Goal: Task Accomplishment & Management: Manage account settings

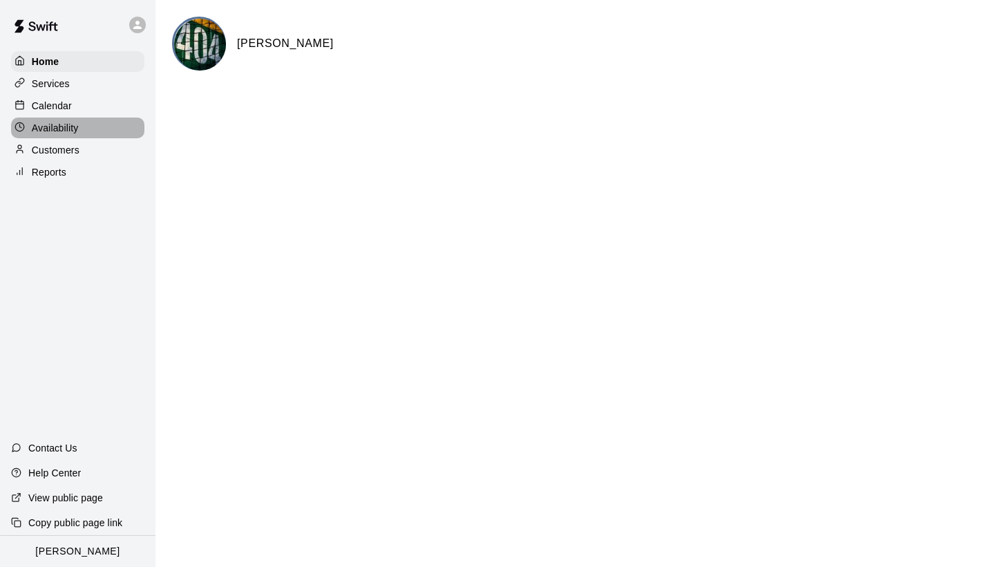
click at [53, 134] on p "Availability" at bounding box center [55, 128] width 47 height 14
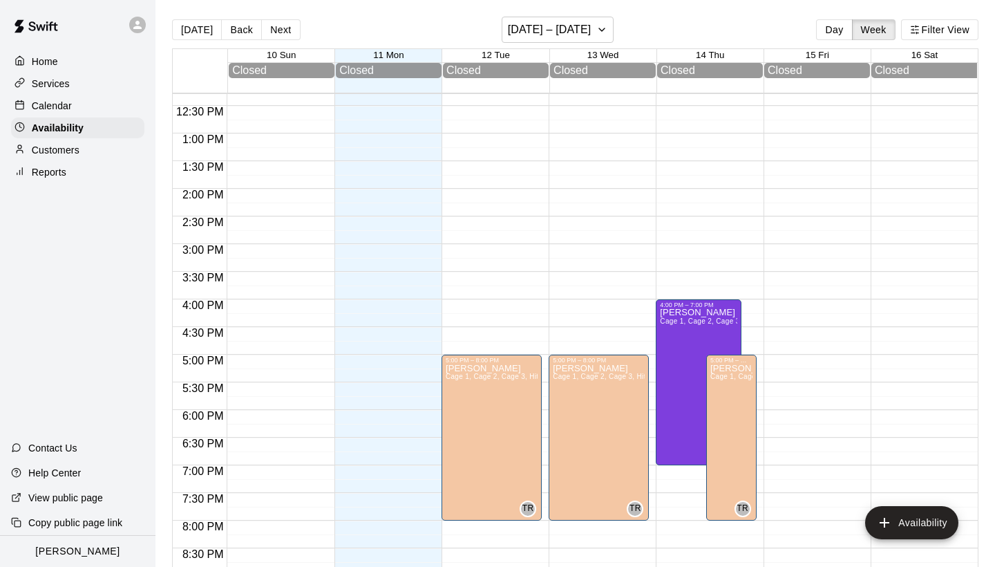
scroll to position [681, 0]
click at [63, 115] on div "Home Services Calendar Availability Customers Reports" at bounding box center [78, 117] width 156 height 134
click at [66, 112] on p "Calendar" at bounding box center [52, 106] width 40 height 14
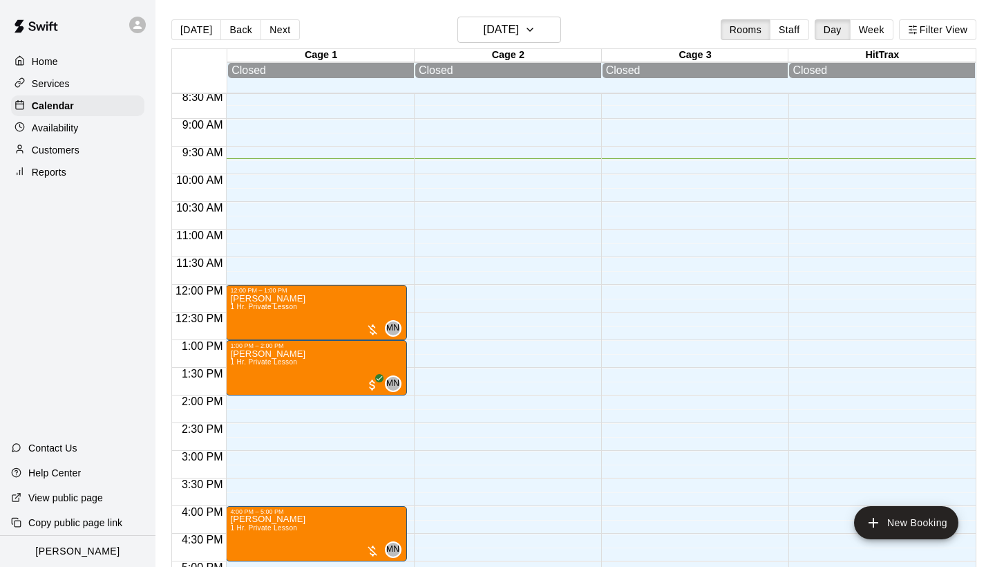
scroll to position [470, 0]
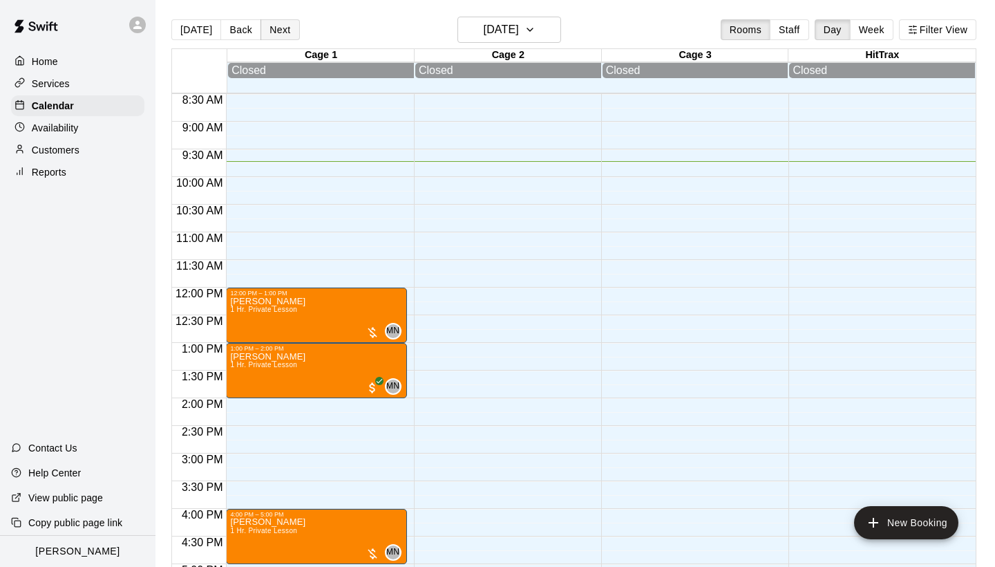
click at [275, 35] on button "Next" at bounding box center [280, 29] width 39 height 21
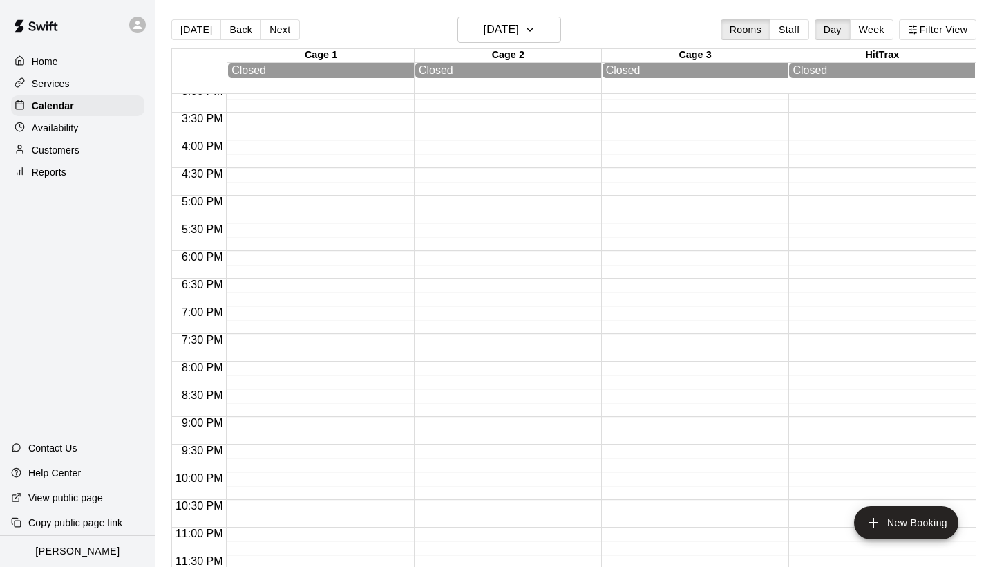
scroll to position [839, 0]
click at [288, 30] on button "Next" at bounding box center [280, 29] width 39 height 21
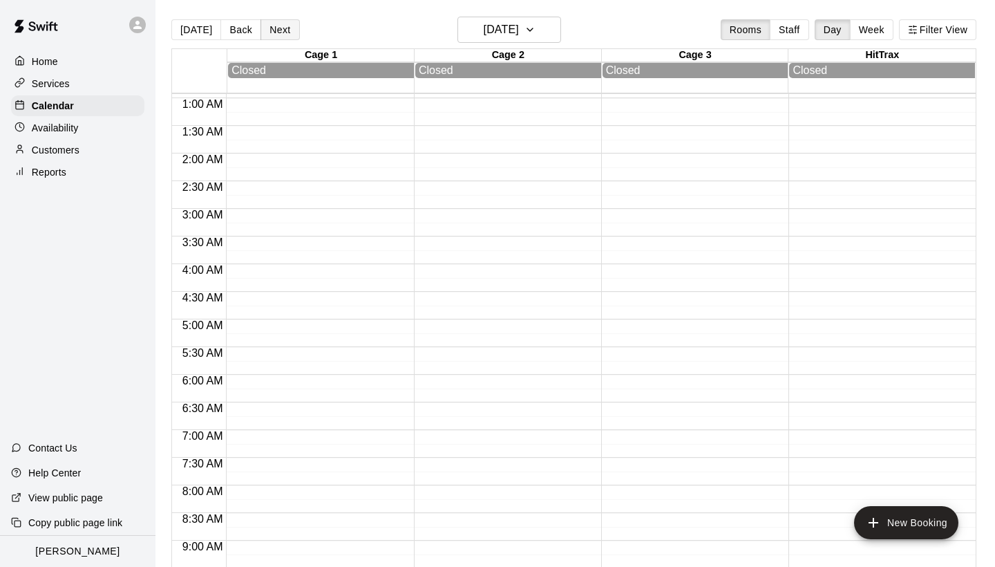
click at [286, 30] on button "Next" at bounding box center [280, 29] width 39 height 21
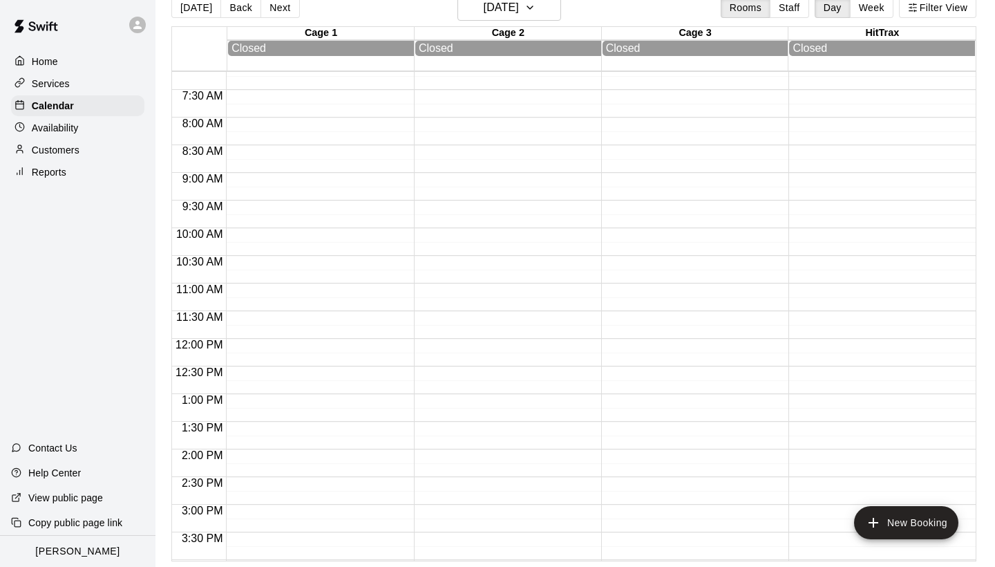
scroll to position [368, 0]
click at [283, 15] on button "Next" at bounding box center [280, 7] width 39 height 21
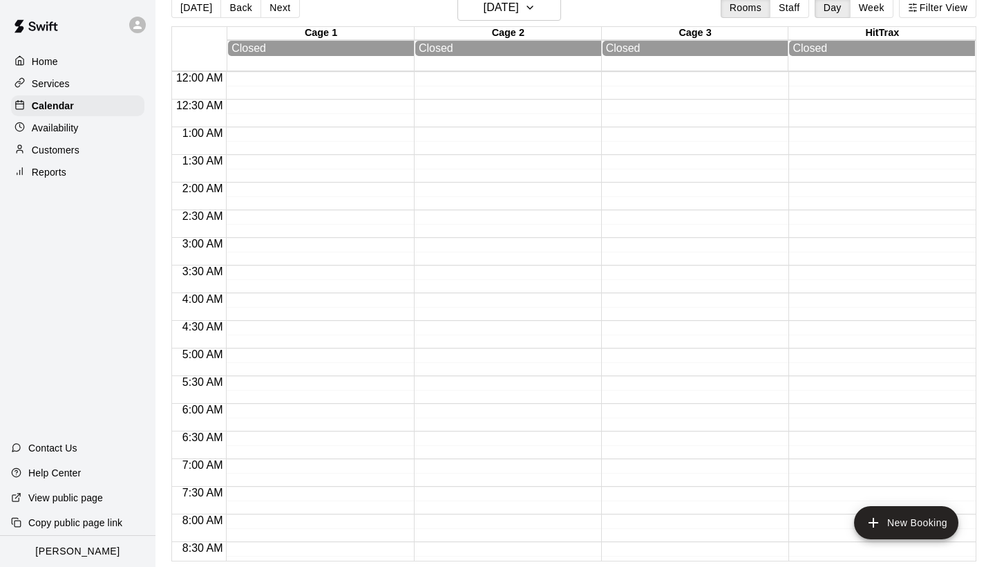
scroll to position [0, 0]
click at [285, 12] on button "Next" at bounding box center [280, 7] width 39 height 21
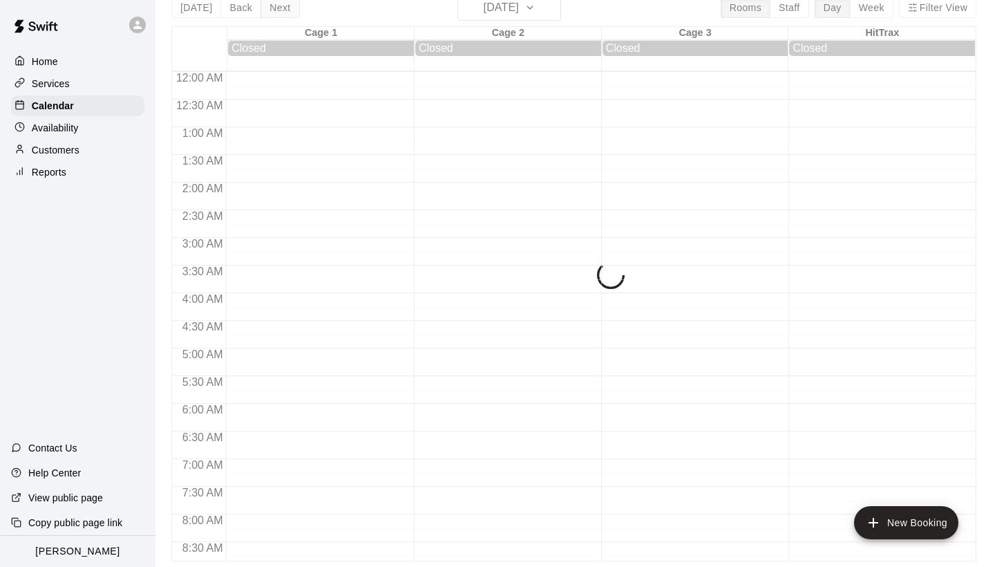
click at [285, 12] on button "Next" at bounding box center [280, 7] width 39 height 21
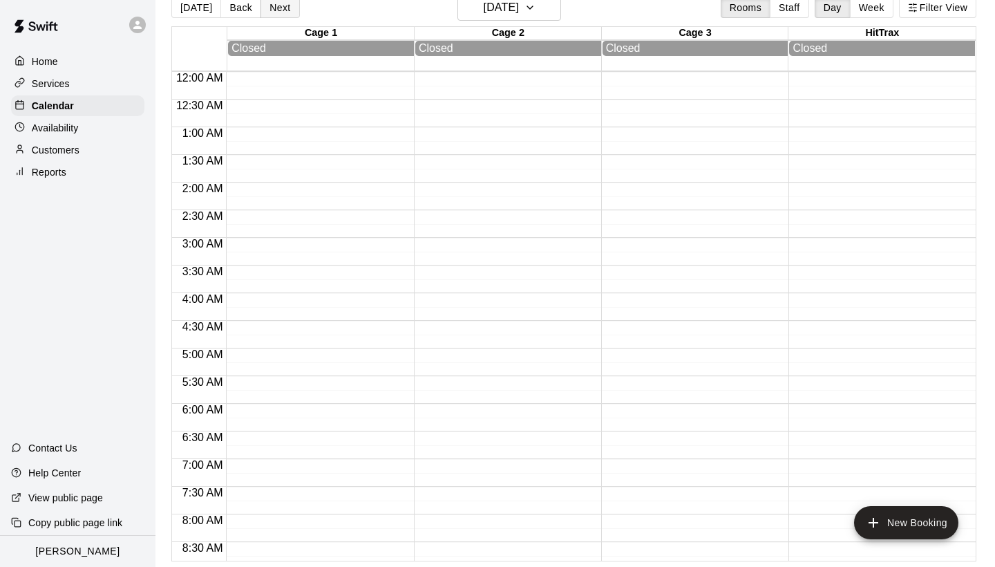
click at [288, 14] on button "Next" at bounding box center [280, 7] width 39 height 21
click at [193, 6] on button "[DATE]" at bounding box center [196, 7] width 50 height 21
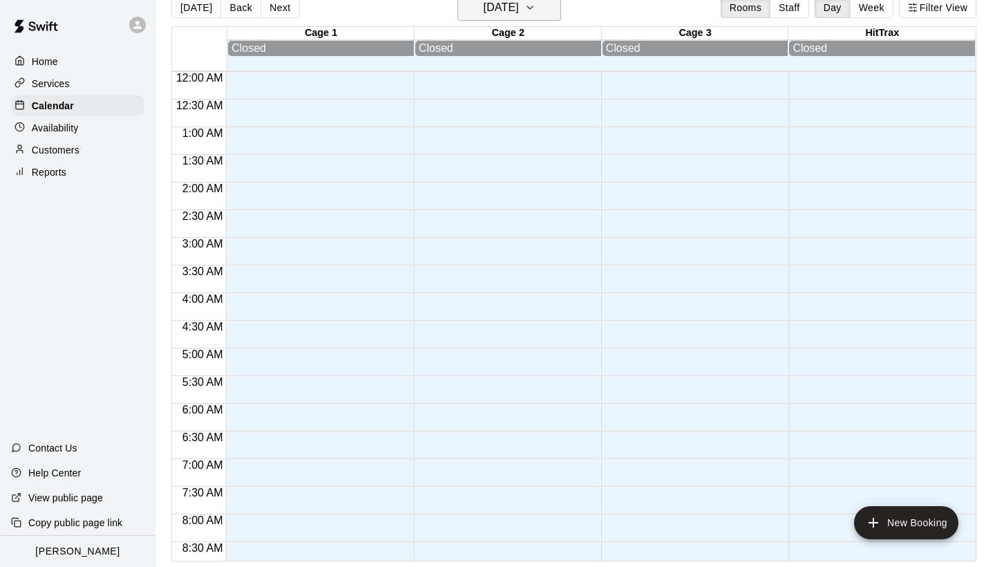
click at [533, 8] on icon "button" at bounding box center [530, 7] width 6 height 3
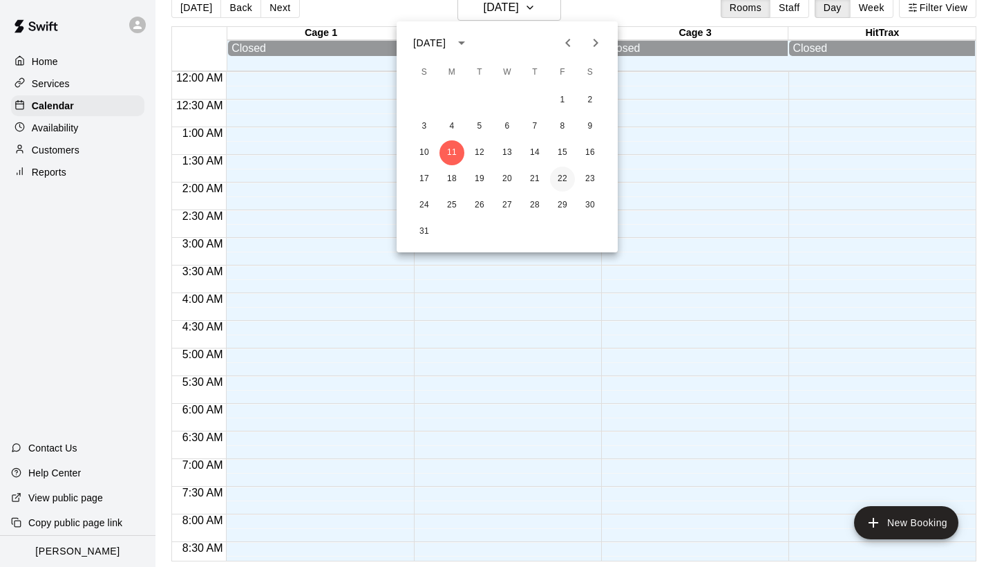
click at [563, 176] on button "22" at bounding box center [562, 179] width 25 height 25
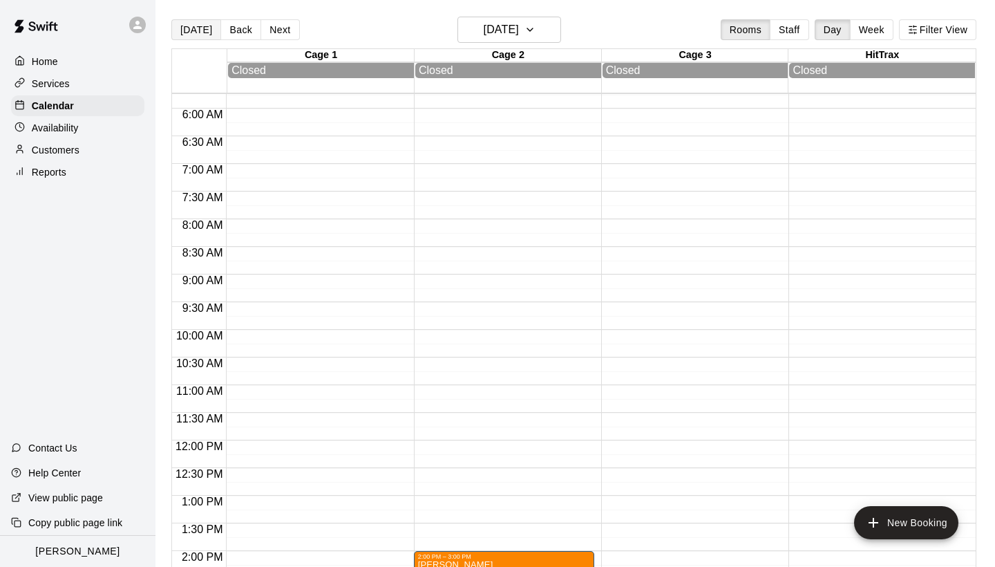
click at [206, 38] on button "[DATE]" at bounding box center [196, 29] width 50 height 21
